Goal: Communication & Community: Connect with others

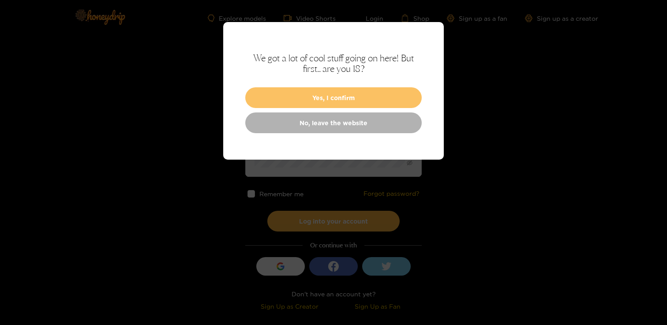
click at [313, 102] on button "Yes, I confirm" at bounding box center [333, 97] width 177 height 21
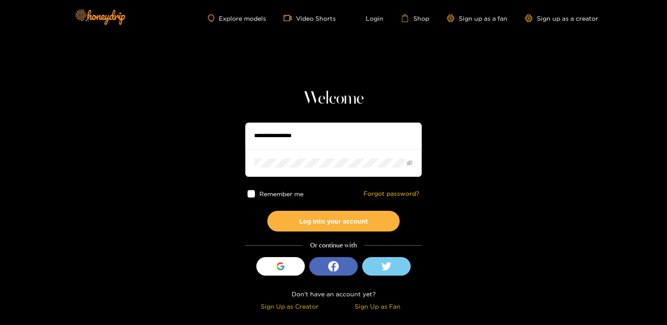
click at [287, 133] on input "text" at bounding box center [333, 136] width 177 height 26
type input "**********"
click at [267, 211] on button "Log into your account" at bounding box center [333, 221] width 132 height 21
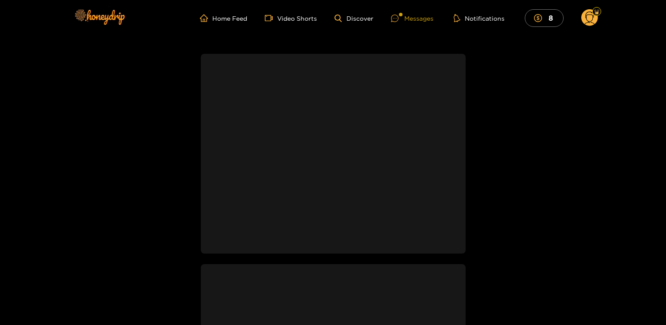
click at [409, 16] on div "Messages" at bounding box center [412, 18] width 42 height 10
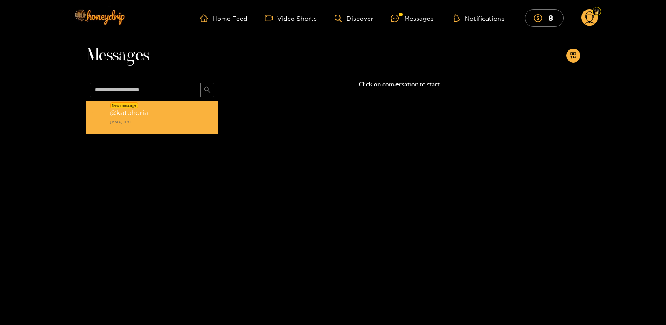
click at [158, 118] on strong "[DATE] 11:21" at bounding box center [162, 122] width 104 height 8
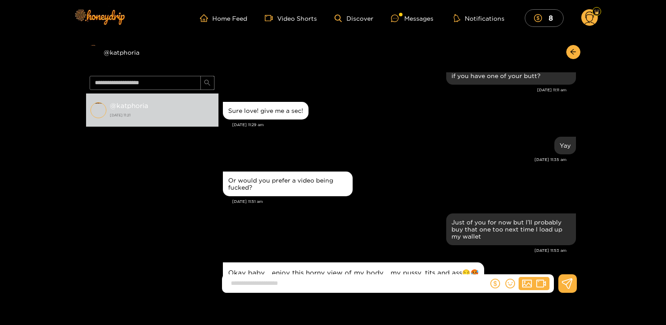
scroll to position [966, 0]
